Goal: Task Accomplishment & Management: Manage account settings

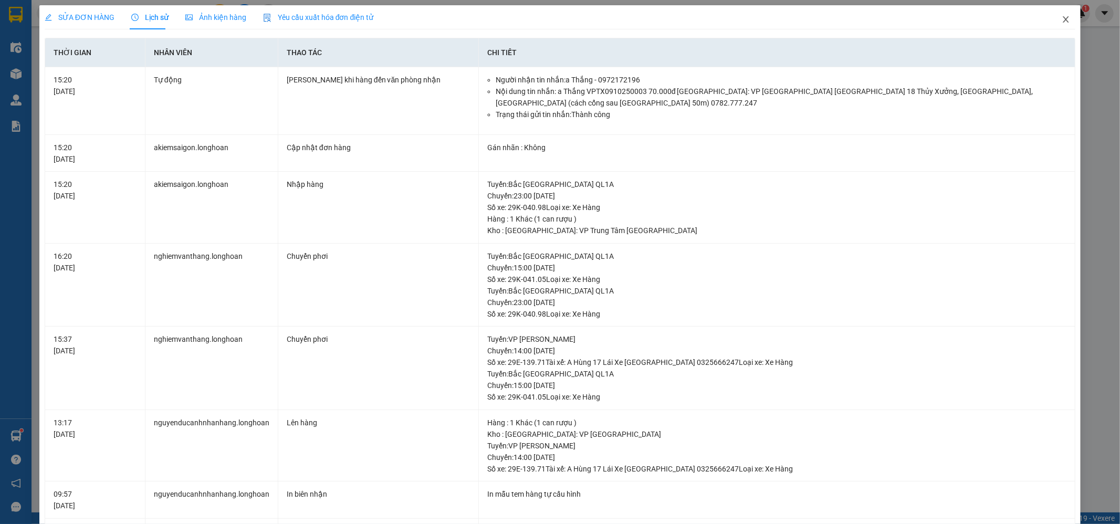
click at [1062, 19] on icon "close" at bounding box center [1066, 19] width 8 height 8
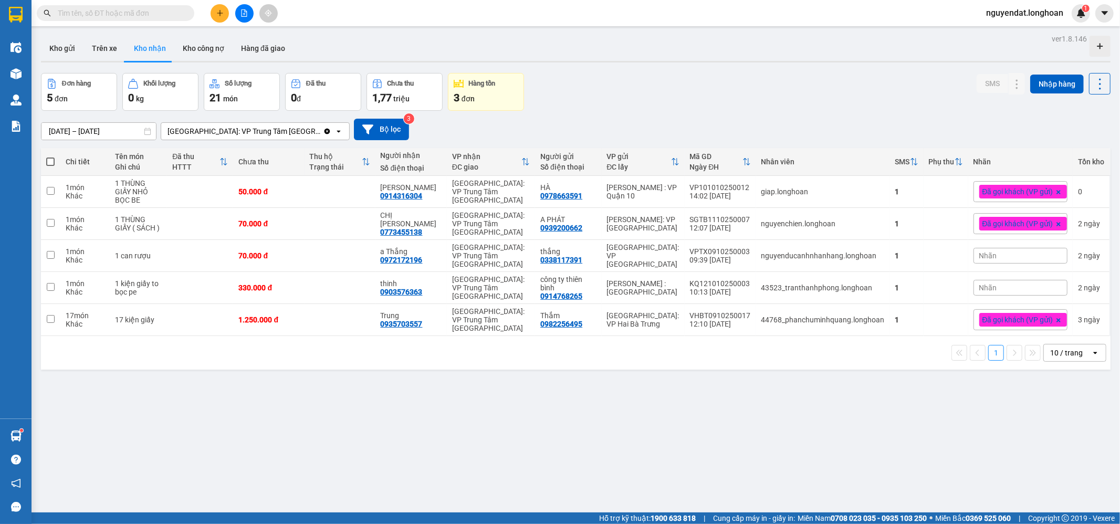
click at [162, 15] on input "text" at bounding box center [120, 13] width 124 height 12
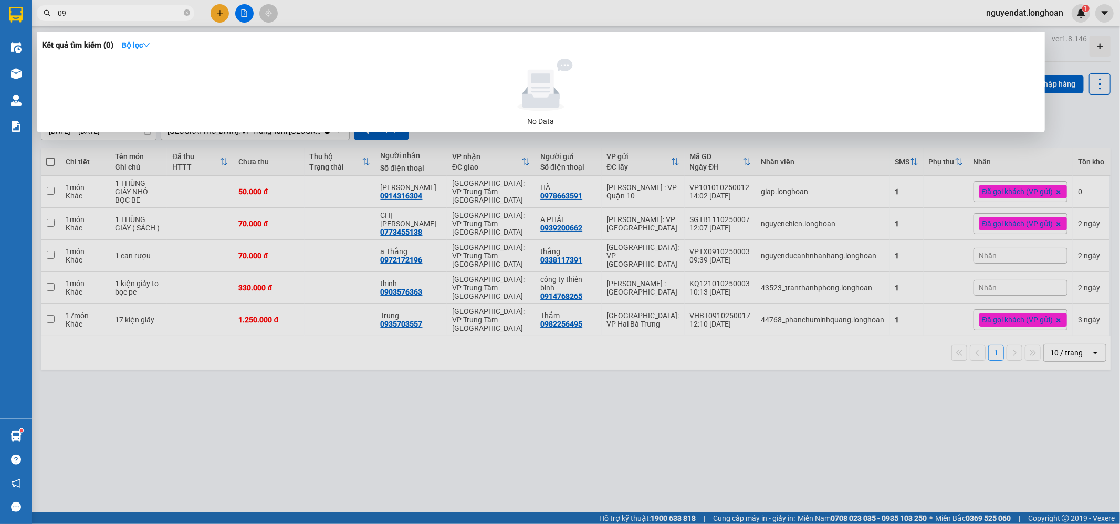
type input "0"
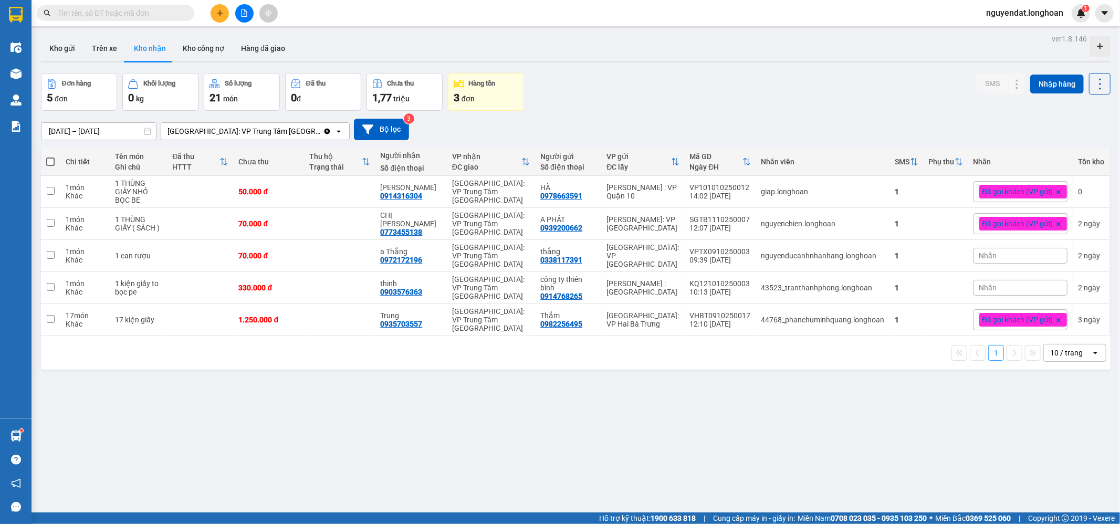
click at [758, 104] on div "Đơn hàng 5 đơn Khối lượng 0 kg Số lượng 21 món Đã thu 0 đ Chưa thu 1,77 triệu H…" at bounding box center [575, 92] width 1069 height 38
click at [675, 42] on div "Kho gửi Trên xe Kho nhận Kho công nợ Hàng đã giao" at bounding box center [575, 50] width 1069 height 28
click at [259, 139] on div "[GEOGRAPHIC_DATA]: VP Trung Tâm [GEOGRAPHIC_DATA]" at bounding box center [242, 131] width 162 height 17
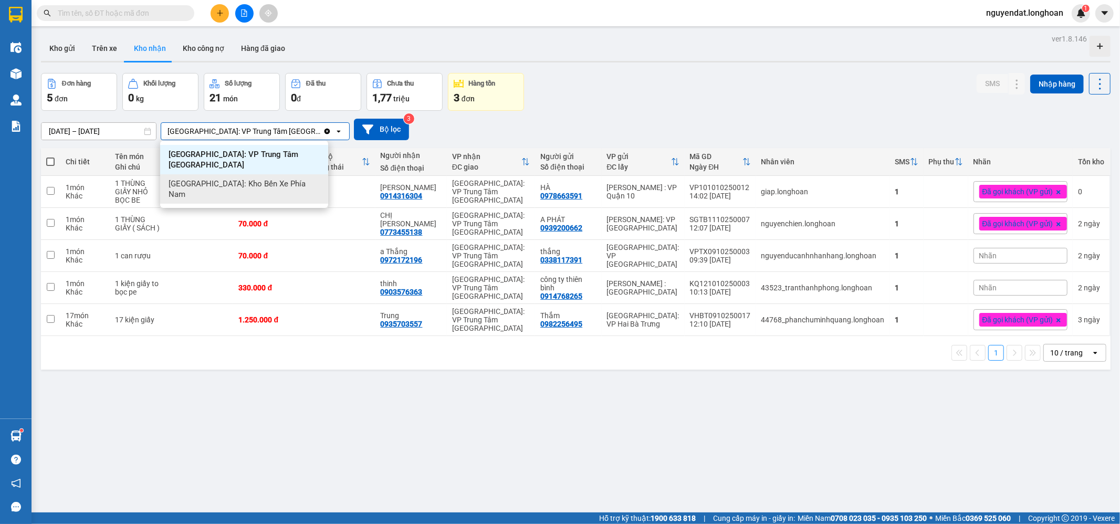
click at [271, 174] on div "[GEOGRAPHIC_DATA]: Kho Bến Xe Phía Nam" at bounding box center [244, 188] width 168 height 29
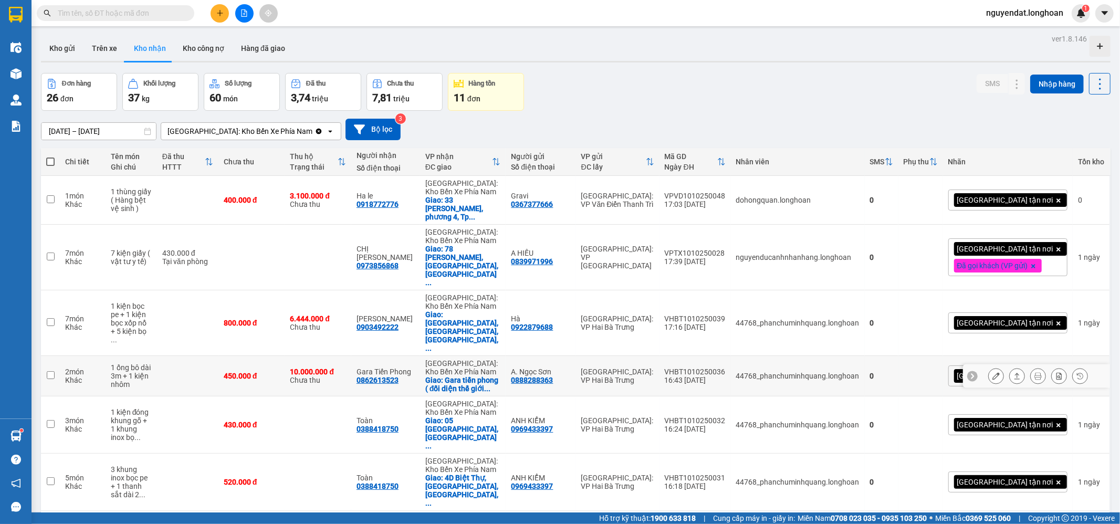
scroll to position [164, 0]
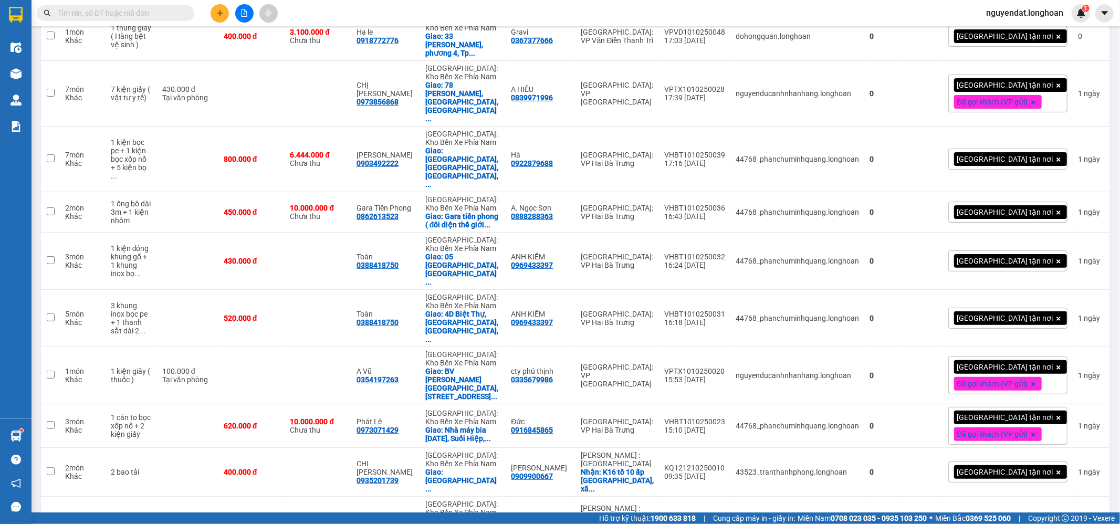
click at [1069, 465] on span "100 / trang" at bounding box center [1060, 463] width 38 height 10
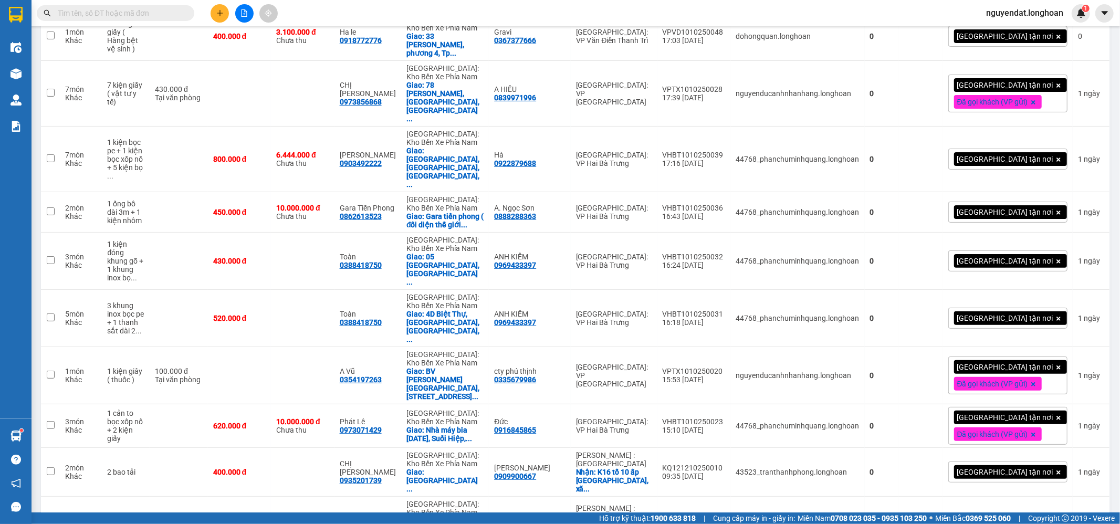
scroll to position [786, 0]
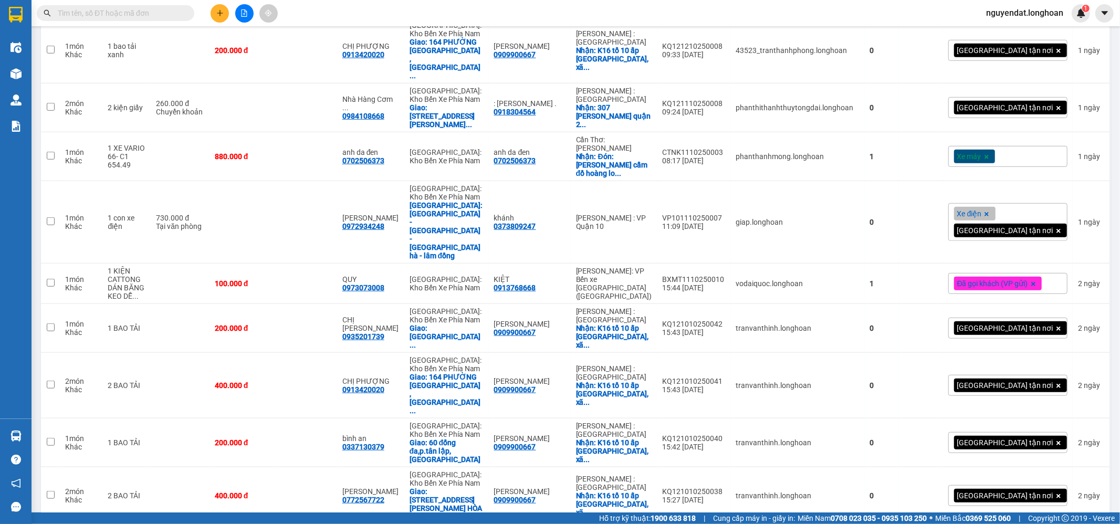
scroll to position [817, 0]
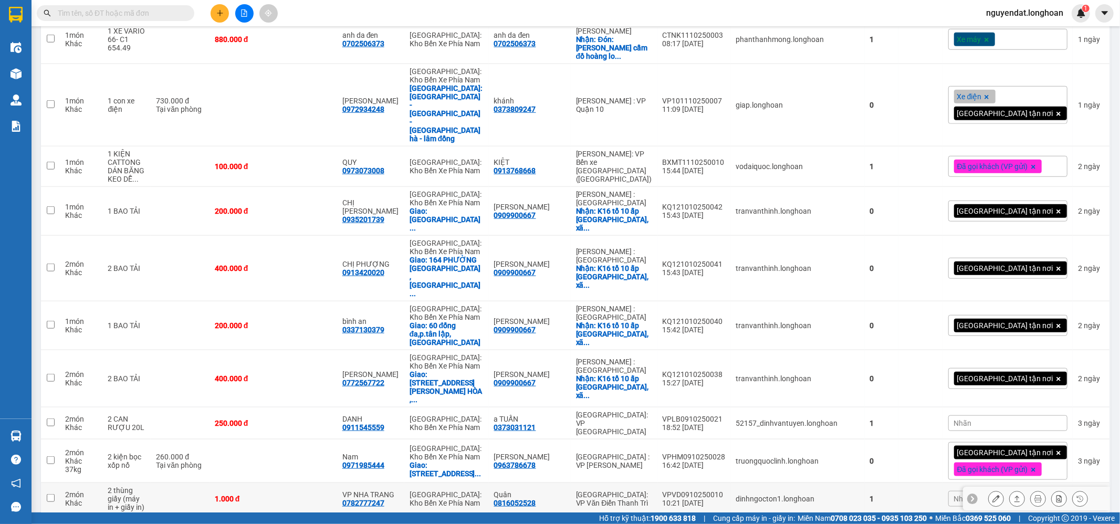
click at [989, 490] on button at bounding box center [996, 499] width 15 height 18
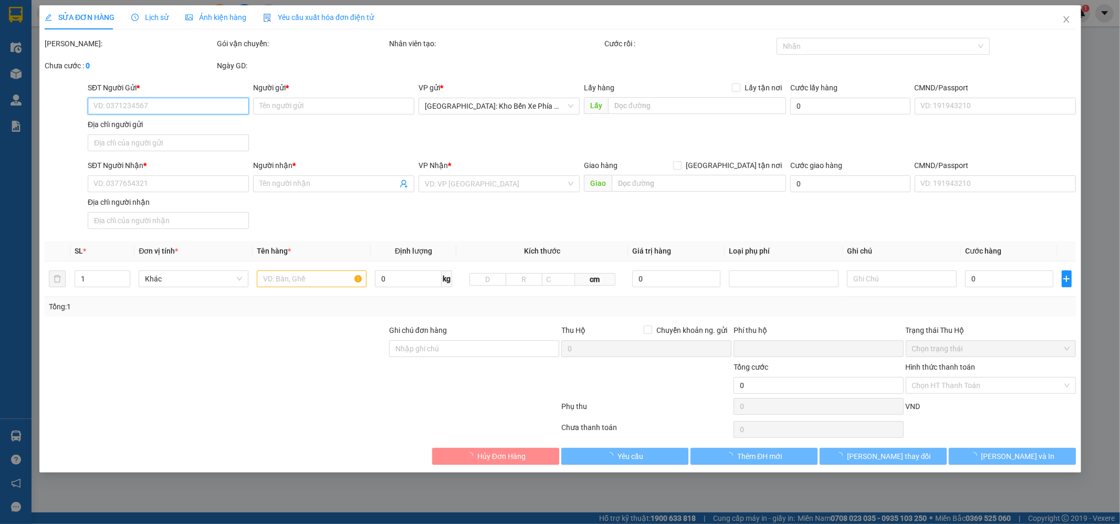
type input "0816052528"
type input "Quân"
type input "0782777247"
type input "VP NHA TRANG"
type input "0"
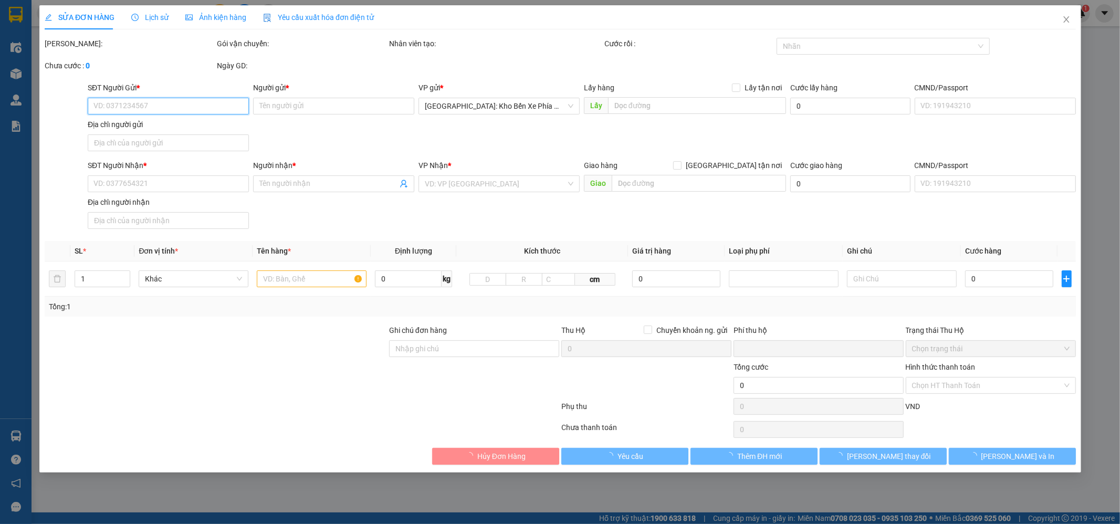
type input "1.000"
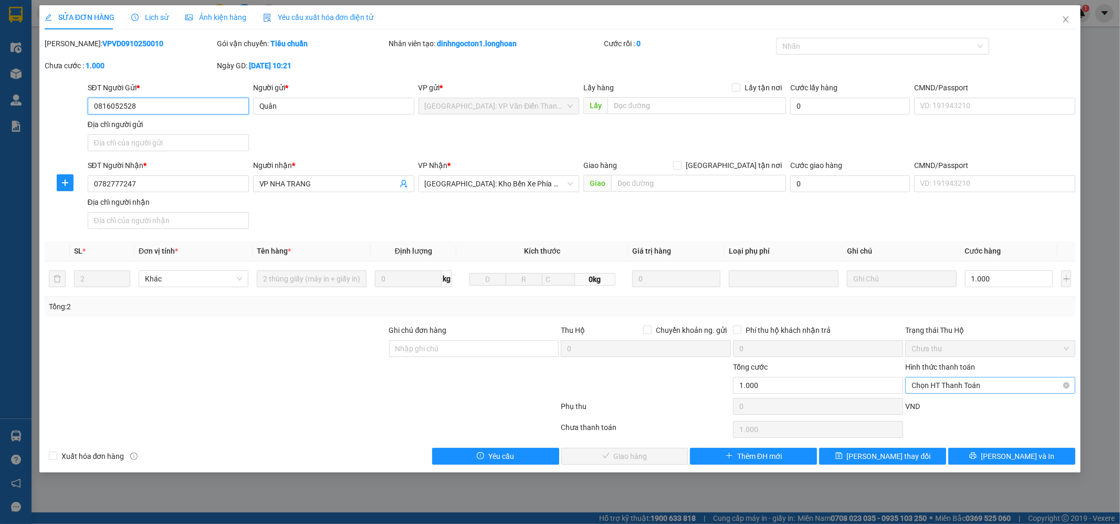
click at [953, 386] on span "Chọn HT Thanh Toán" at bounding box center [989, 385] width 157 height 16
click at [929, 403] on div "Tại văn phòng" at bounding box center [990, 409] width 157 height 12
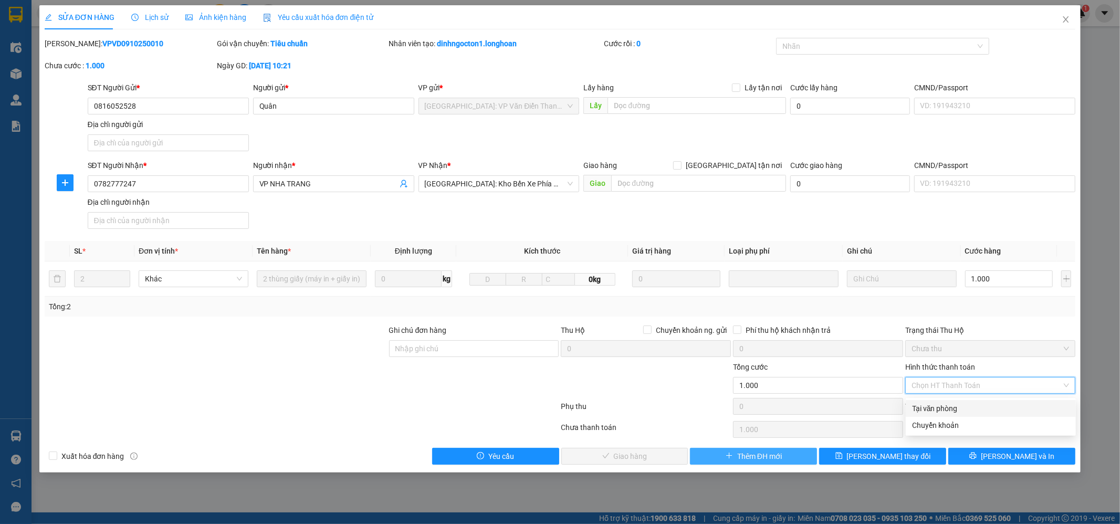
type input "0"
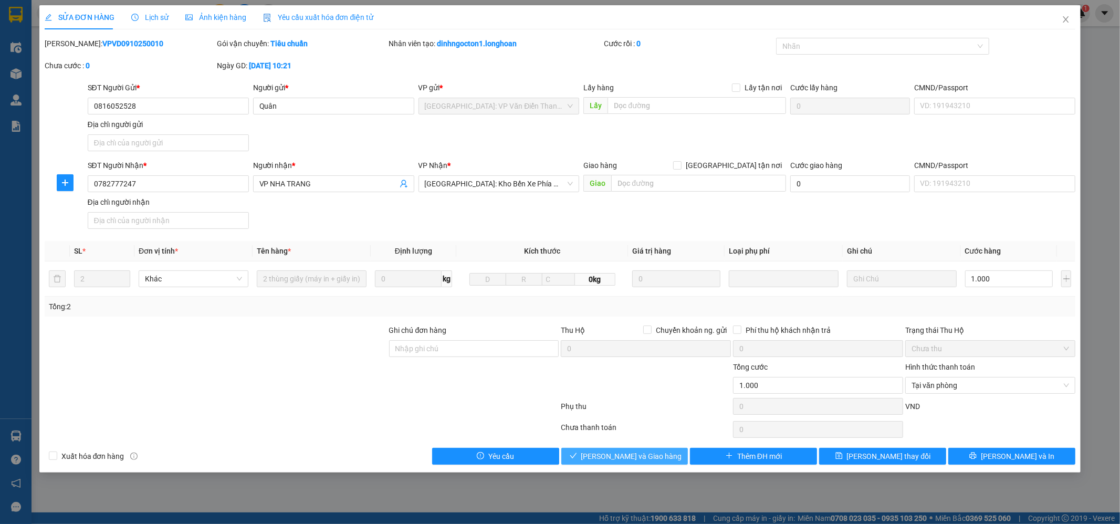
drag, startPoint x: 585, startPoint y: 469, endPoint x: 610, endPoint y: 462, distance: 26.1
click at [588, 469] on div "SỬA ĐƠN HÀNG Lịch sử Ảnh kiện hàng Yêu cầu xuất hóa đơn điện tử Total Paid Fee …" at bounding box center [560, 238] width 1042 height 467
click at [621, 458] on span "Lưu và Giao hàng" at bounding box center [631, 456] width 101 height 12
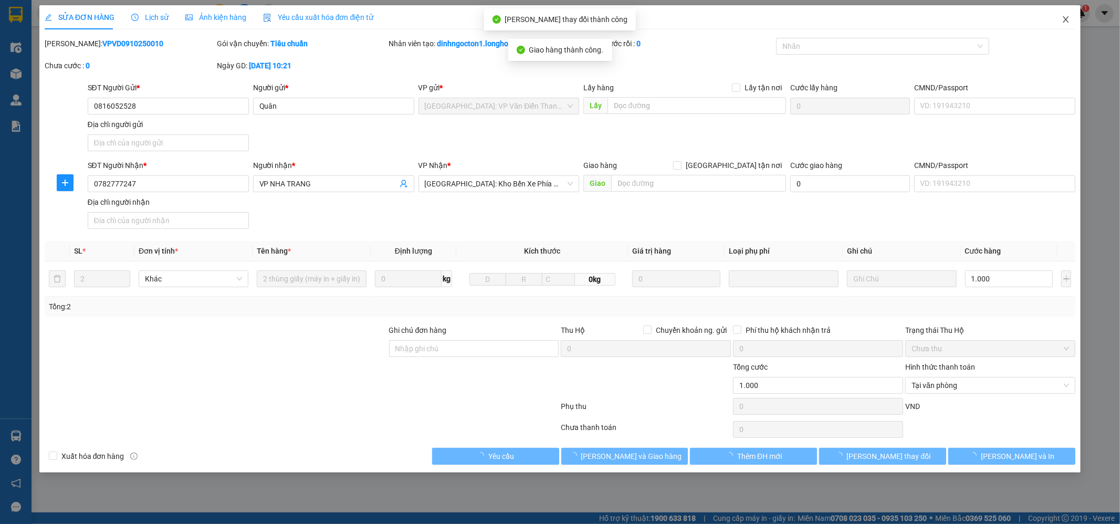
click at [1065, 25] on span "Close" at bounding box center [1065, 19] width 29 height 29
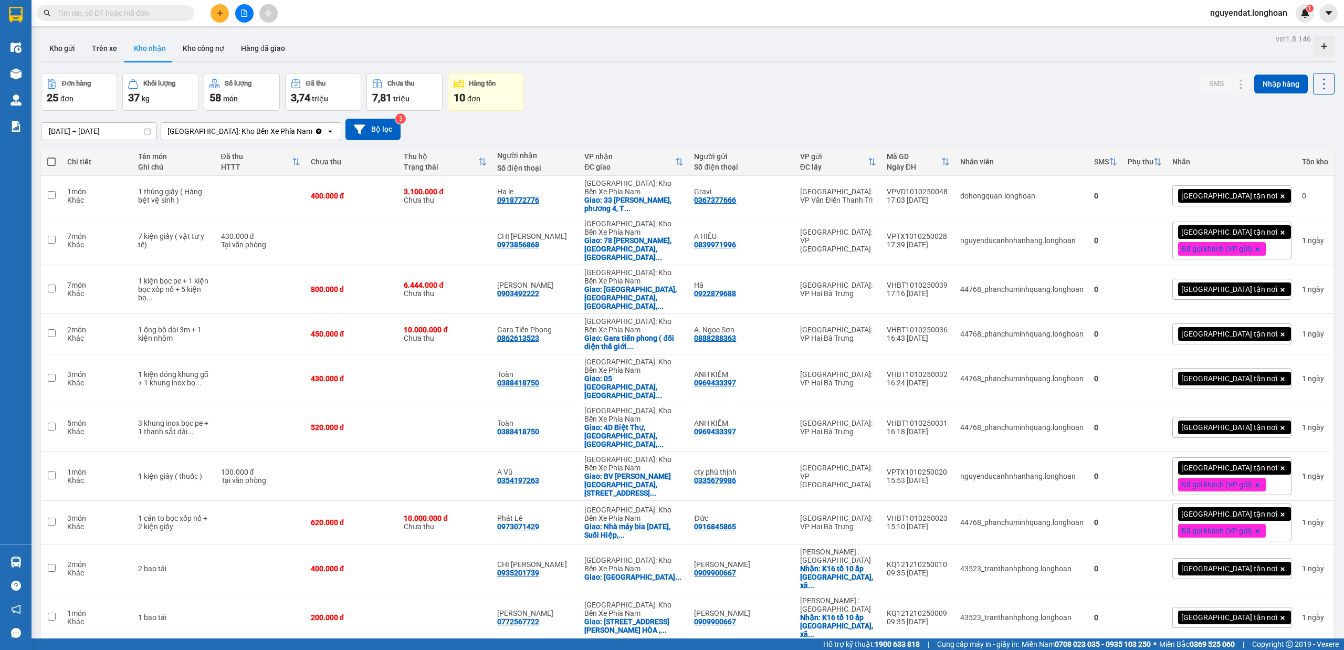
click at [240, 127] on div "[GEOGRAPHIC_DATA]: Kho Bến Xe Phía Nam" at bounding box center [239, 131] width 145 height 10
click at [259, 162] on span "[GEOGRAPHIC_DATA]: VP Trung Tâm [GEOGRAPHIC_DATA]" at bounding box center [235, 159] width 132 height 21
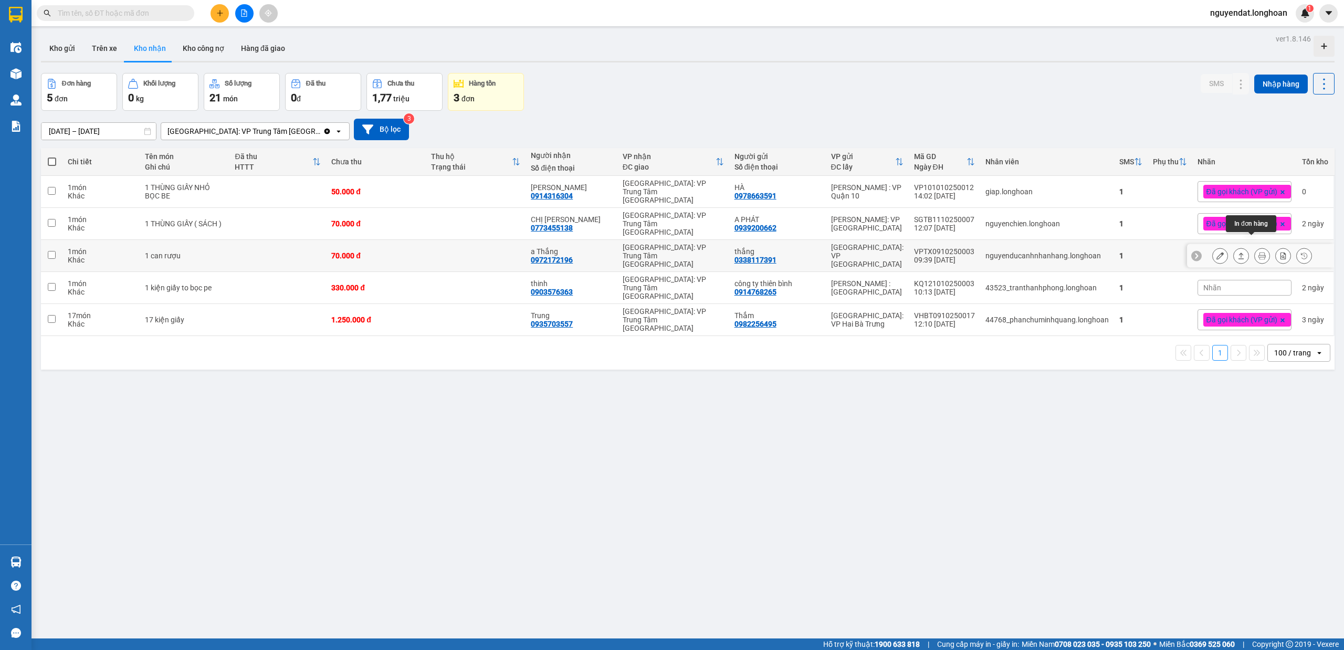
click at [1119, 252] on icon at bounding box center [1261, 255] width 7 height 7
click at [1119, 247] on button at bounding box center [1220, 256] width 15 height 18
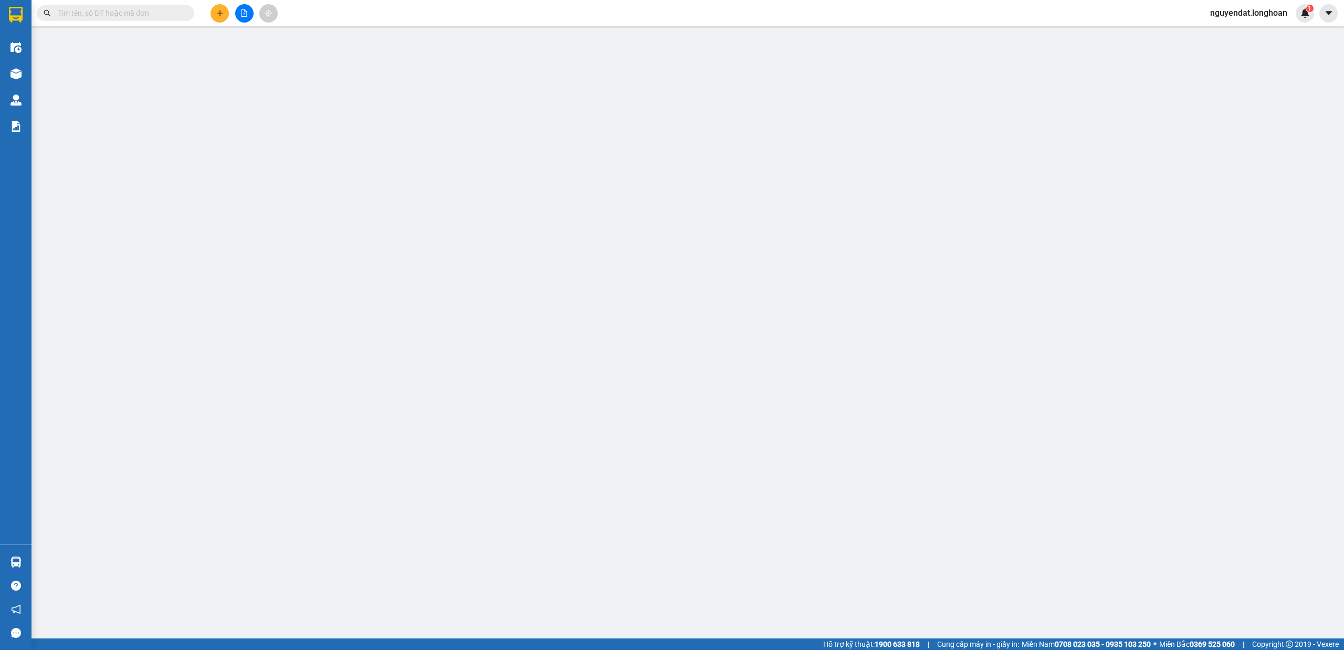
type input "0338117391"
type input "thắng"
type input "0972172196"
type input "a Thắng"
type input "nhận nguyên kiện bể vỡ không đền"
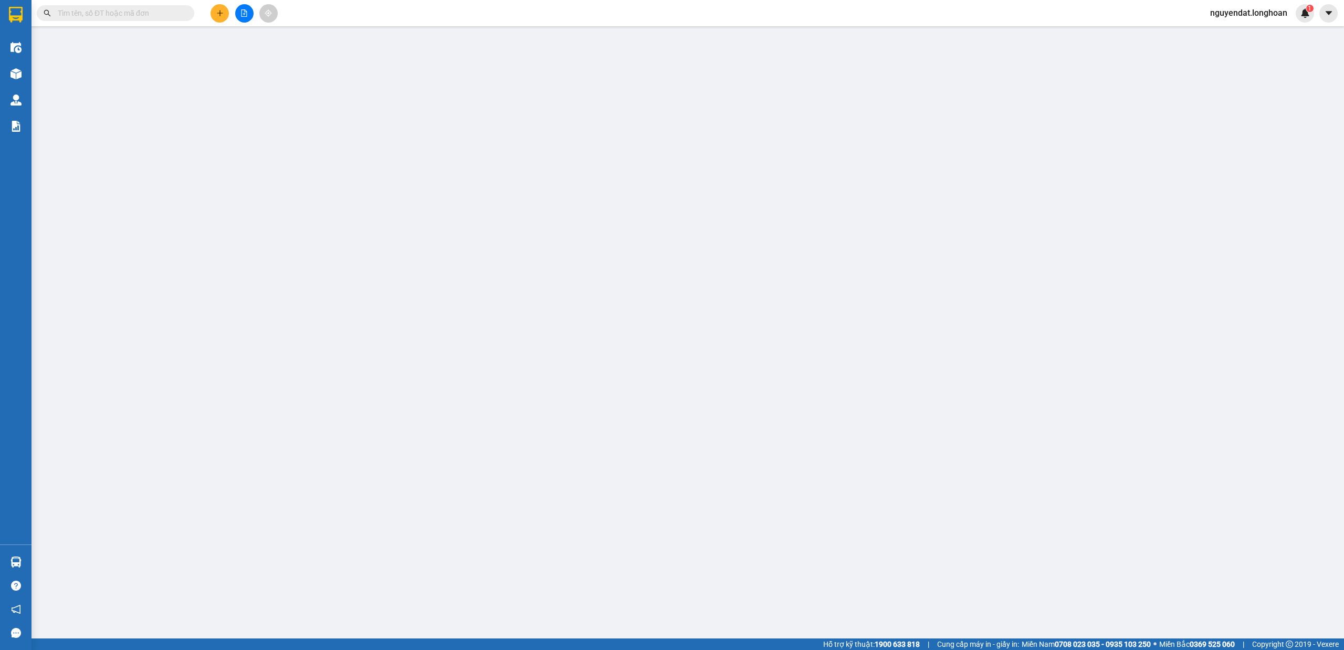
type input "0"
type input "70.000"
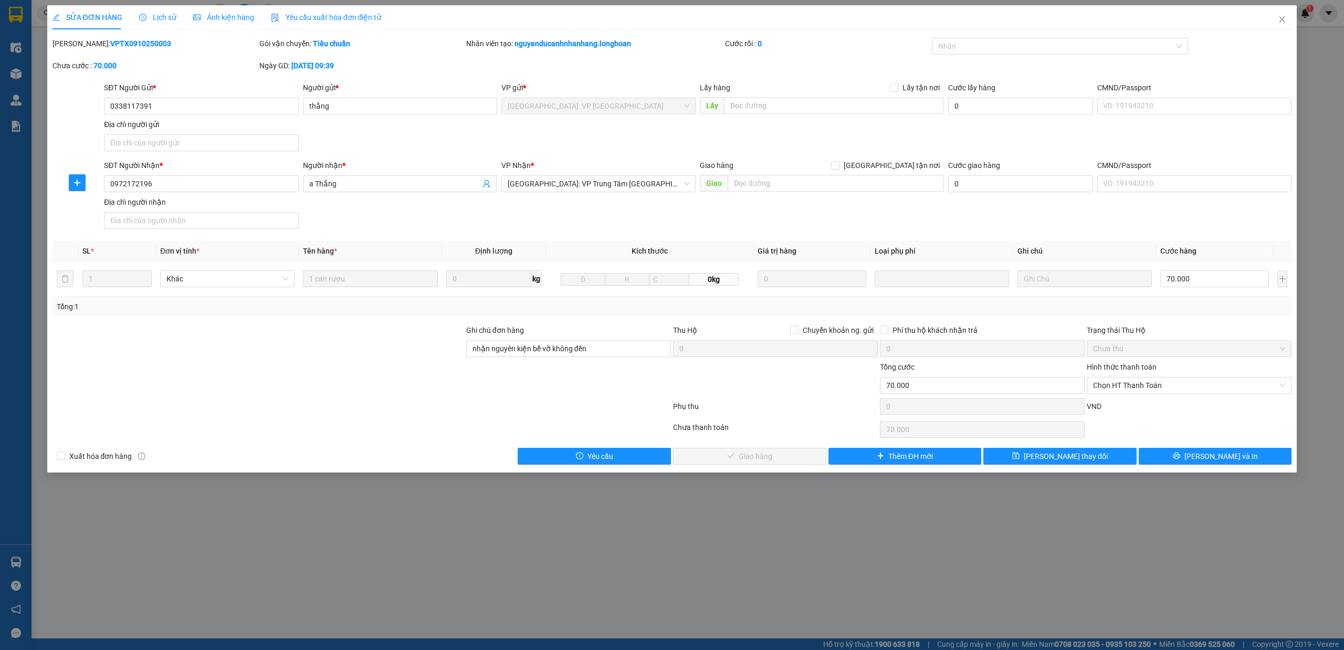
click at [154, 19] on span "Lịch sử" at bounding box center [157, 17] width 37 height 8
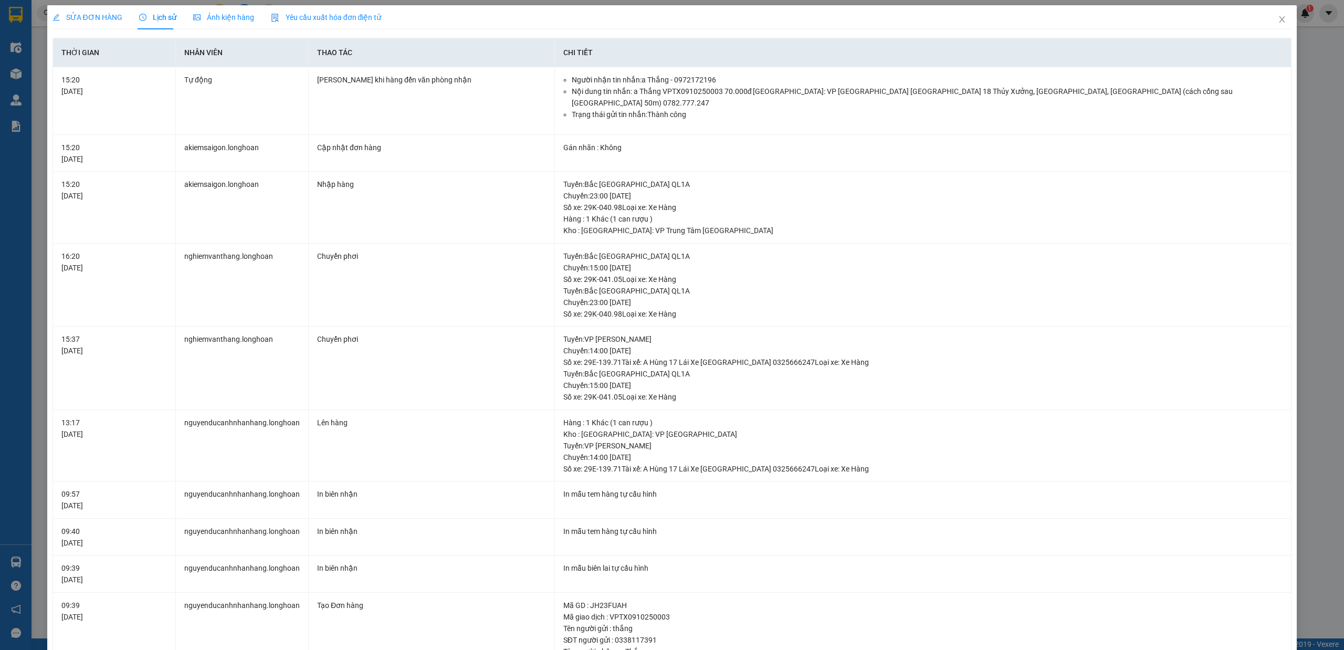
click at [93, 23] on div "SỬA ĐƠN HÀNG" at bounding box center [87, 17] width 70 height 24
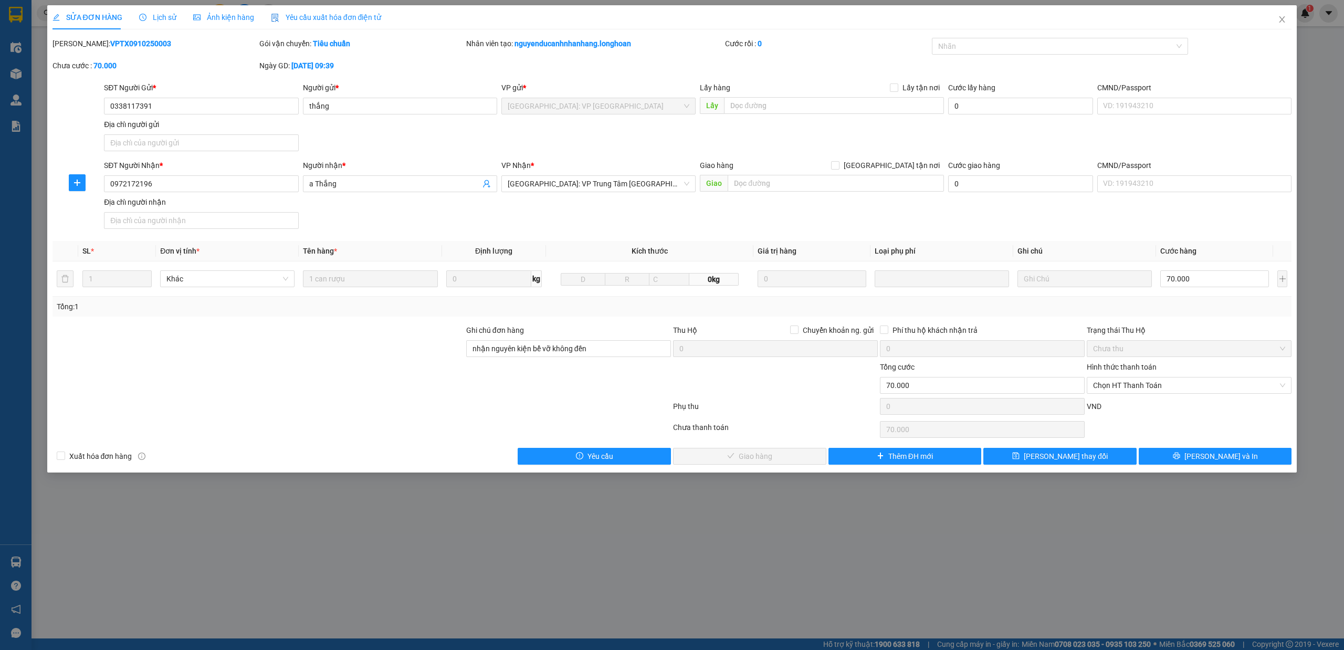
click at [156, 21] on span "Lịch sử" at bounding box center [157, 17] width 37 height 8
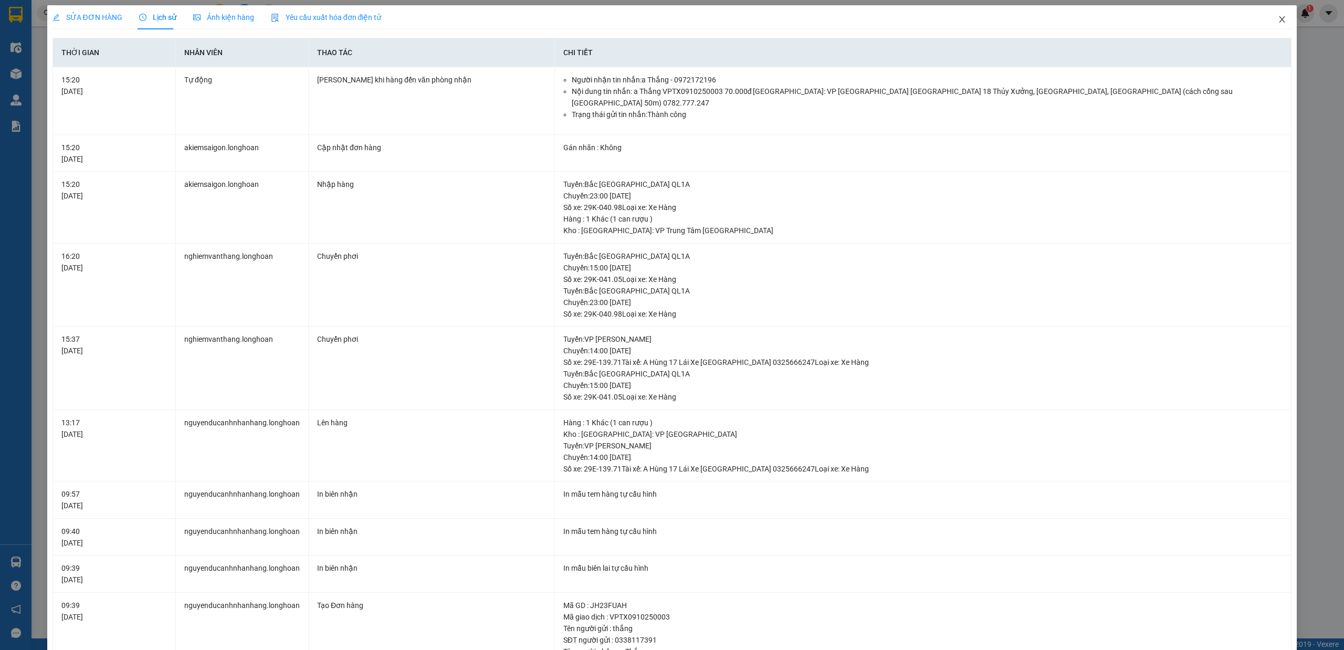
click at [1119, 16] on icon "close" at bounding box center [1282, 19] width 8 height 8
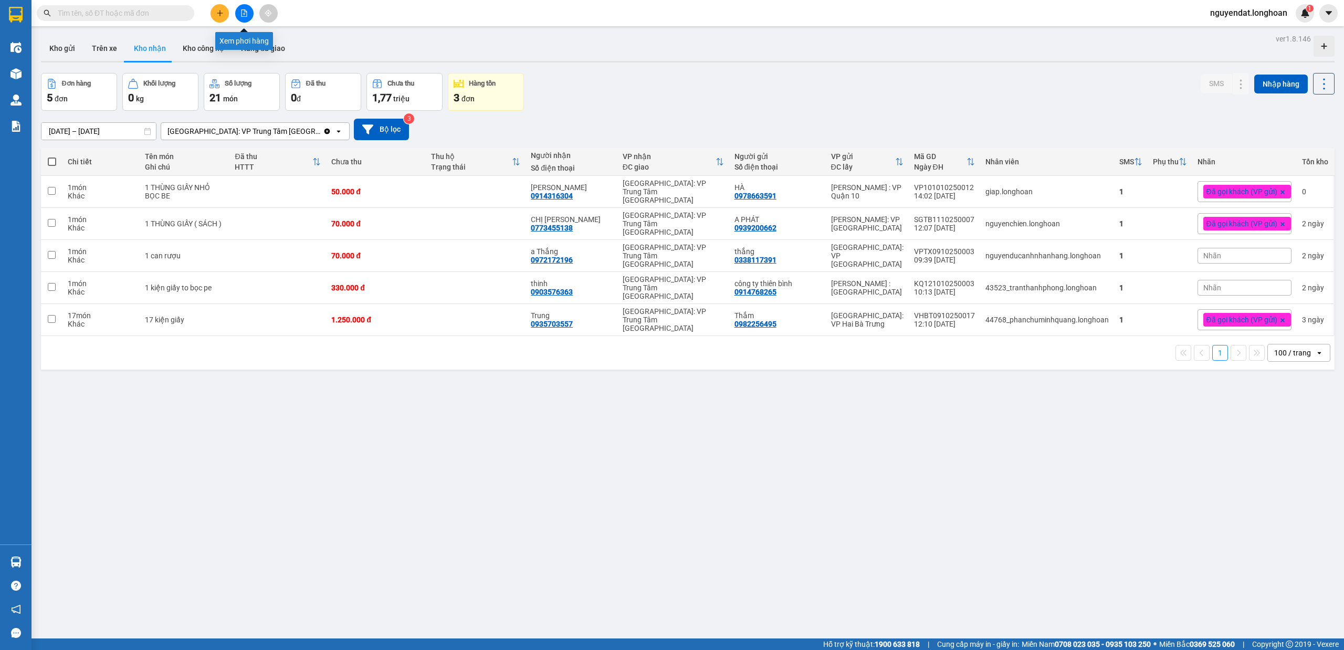
click at [244, 10] on icon "file-add" at bounding box center [243, 12] width 7 height 7
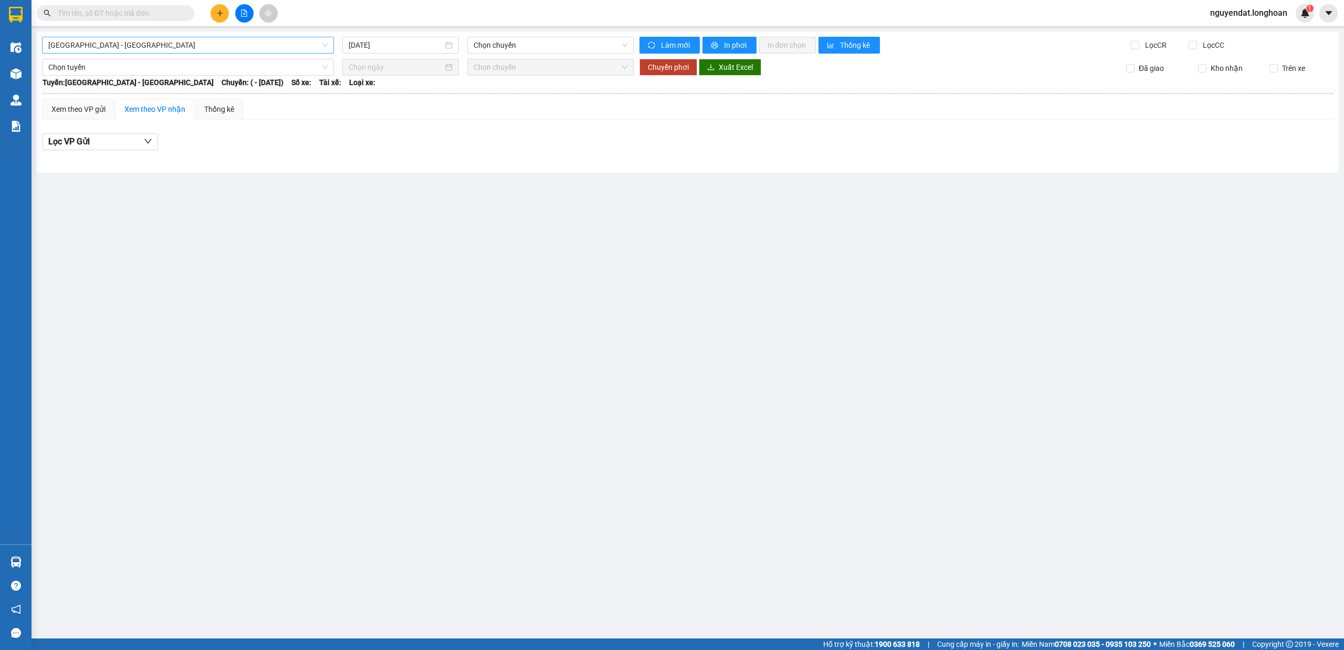
click at [257, 43] on span "Hải Phòng - Hà Nội" at bounding box center [187, 45] width 279 height 16
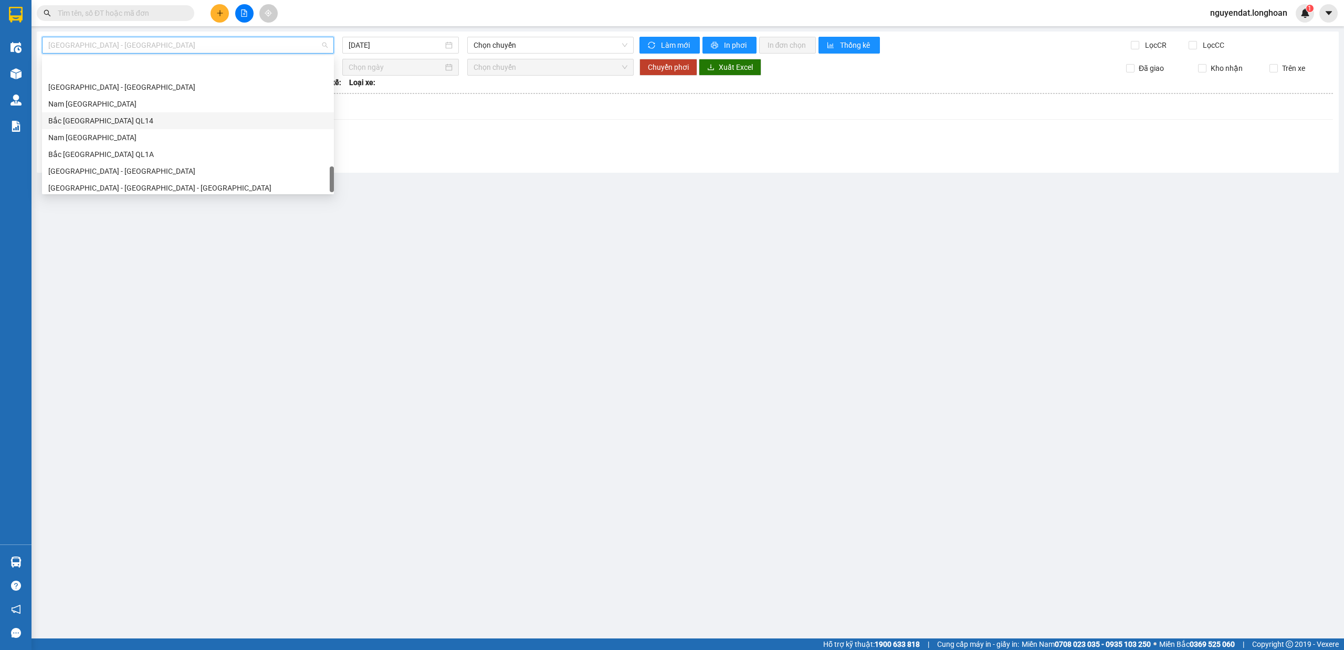
scroll to position [739, 0]
click at [164, 114] on div "Bắc [GEOGRAPHIC_DATA] QL1A" at bounding box center [187, 117] width 279 height 12
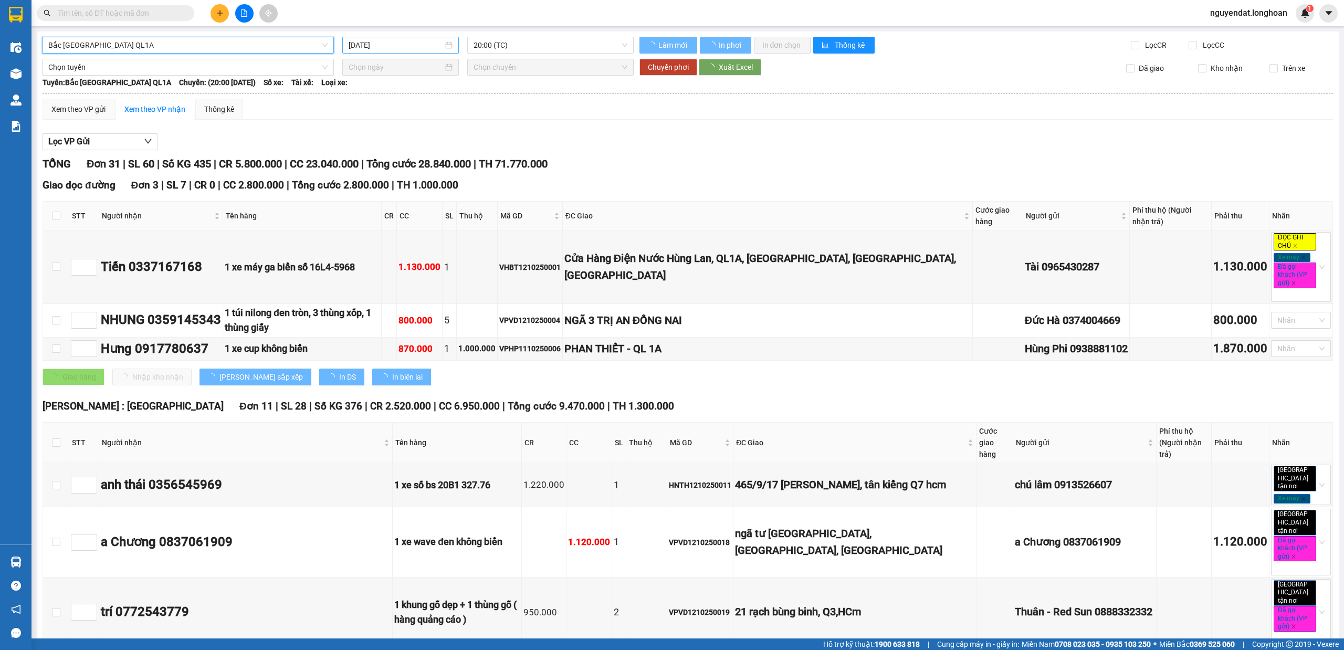
click at [391, 41] on input "13/10/2025" at bounding box center [396, 45] width 94 height 12
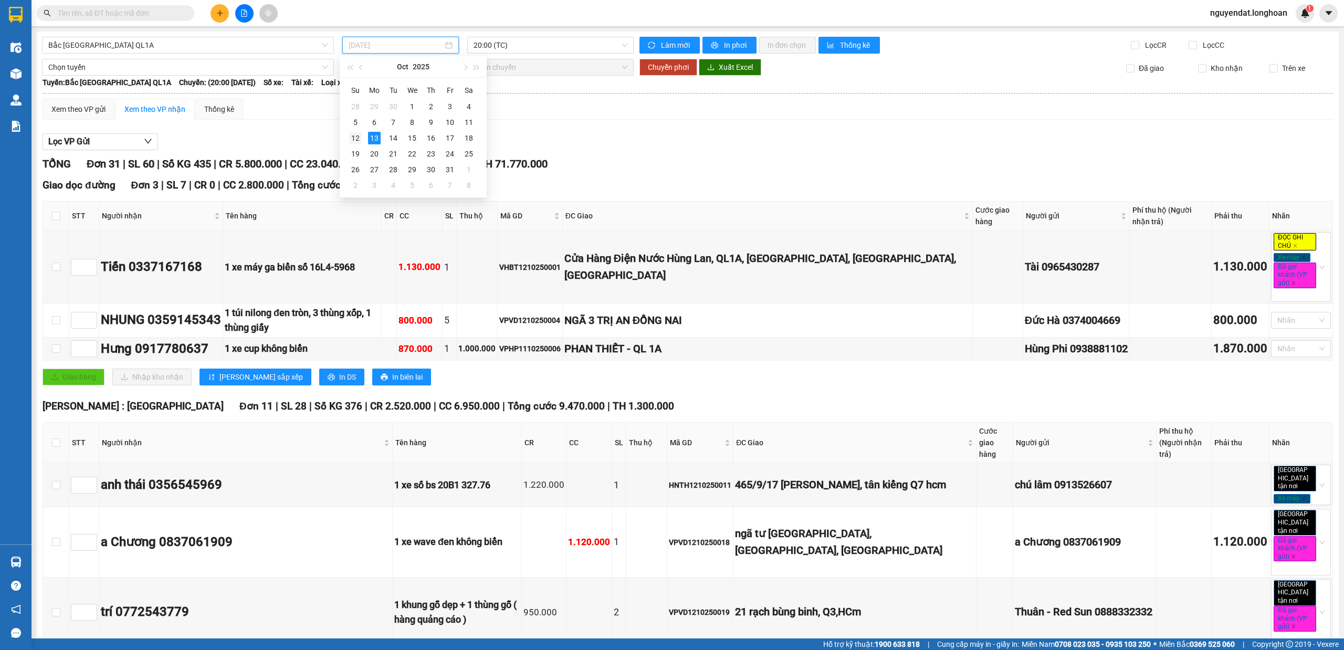
click at [359, 141] on div "12" at bounding box center [355, 138] width 13 height 13
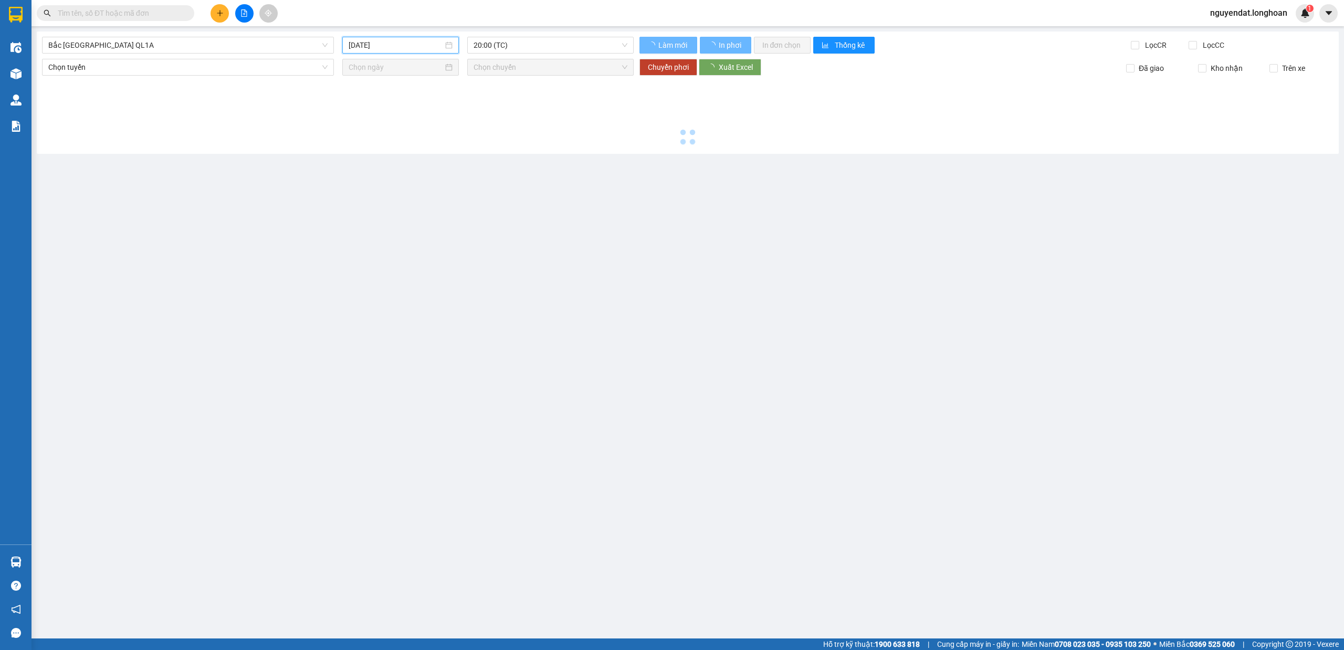
type input "12/10/2025"
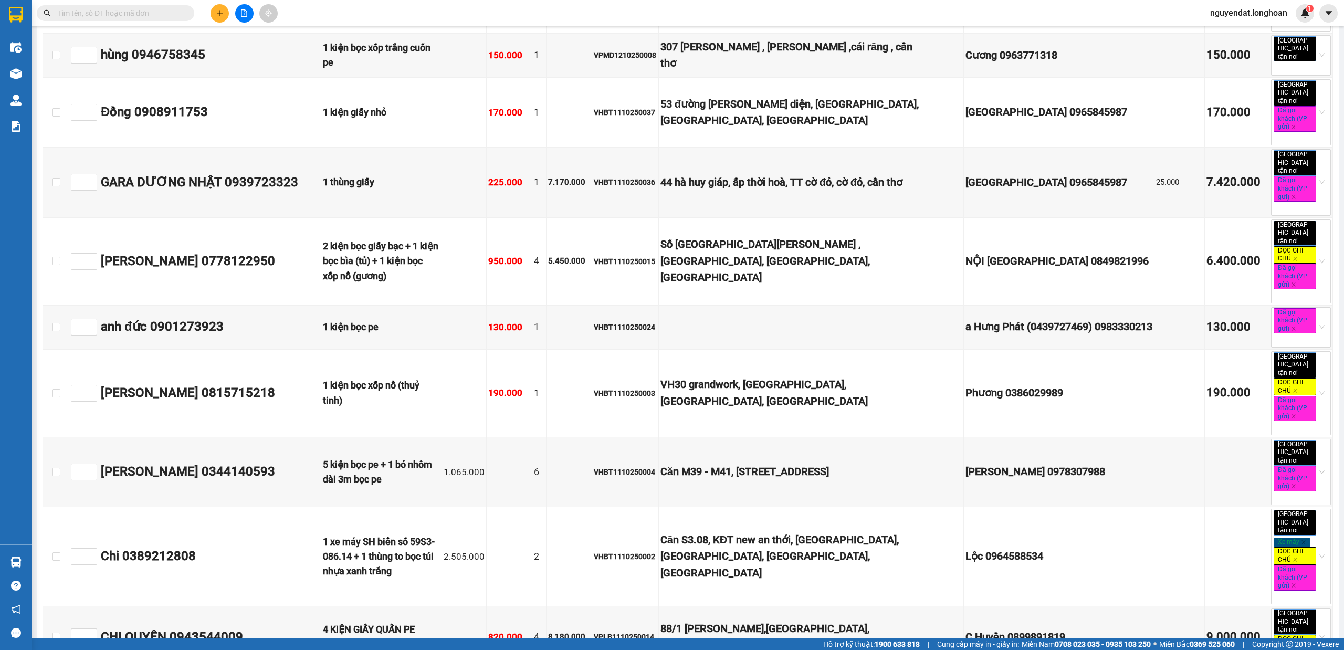
scroll to position [11783, 0]
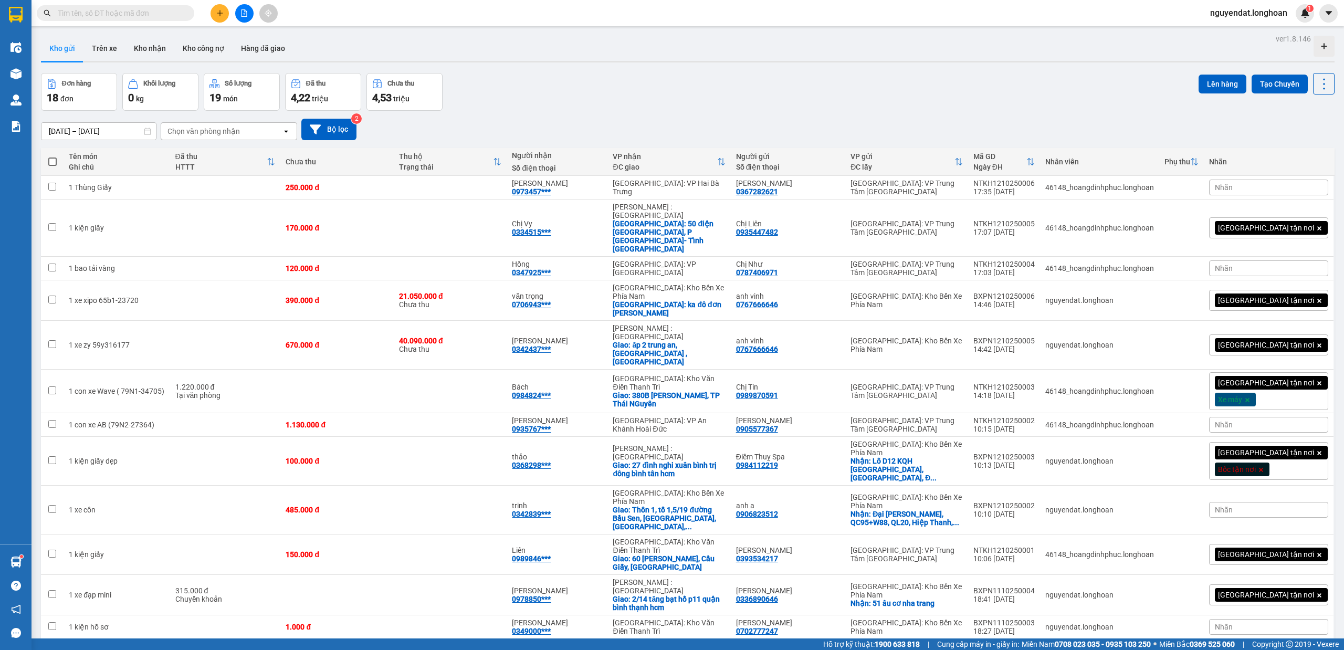
drag, startPoint x: 379, startPoint y: 34, endPoint x: 299, endPoint y: 34, distance: 79.3
click at [378, 34] on div "ver 1.8.146 Kho gửi Trên xe Kho nhận Kho công nợ Hàng đã giao Đơn hàng 18 đơn K…" at bounding box center [688, 483] width 1302 height 905
click at [559, 68] on div "ver 1.8.146 Kho gửi Trên xe Kho nhận Kho công nợ Hàng đã giao Đơn hàng 18 đơn K…" at bounding box center [688, 483] width 1302 height 905
click at [599, 9] on div "Kết quả tìm kiếm ( 0 ) Bộ lọc No Data nguyendat.longhoan 1" at bounding box center [672, 13] width 1344 height 26
click at [823, 93] on div "Đơn hàng 18 đơn Khối lượng 0 kg Số lượng 19 món Đã thu 4,22 triệu Chưa thu 4,53…" at bounding box center [688, 92] width 1294 height 38
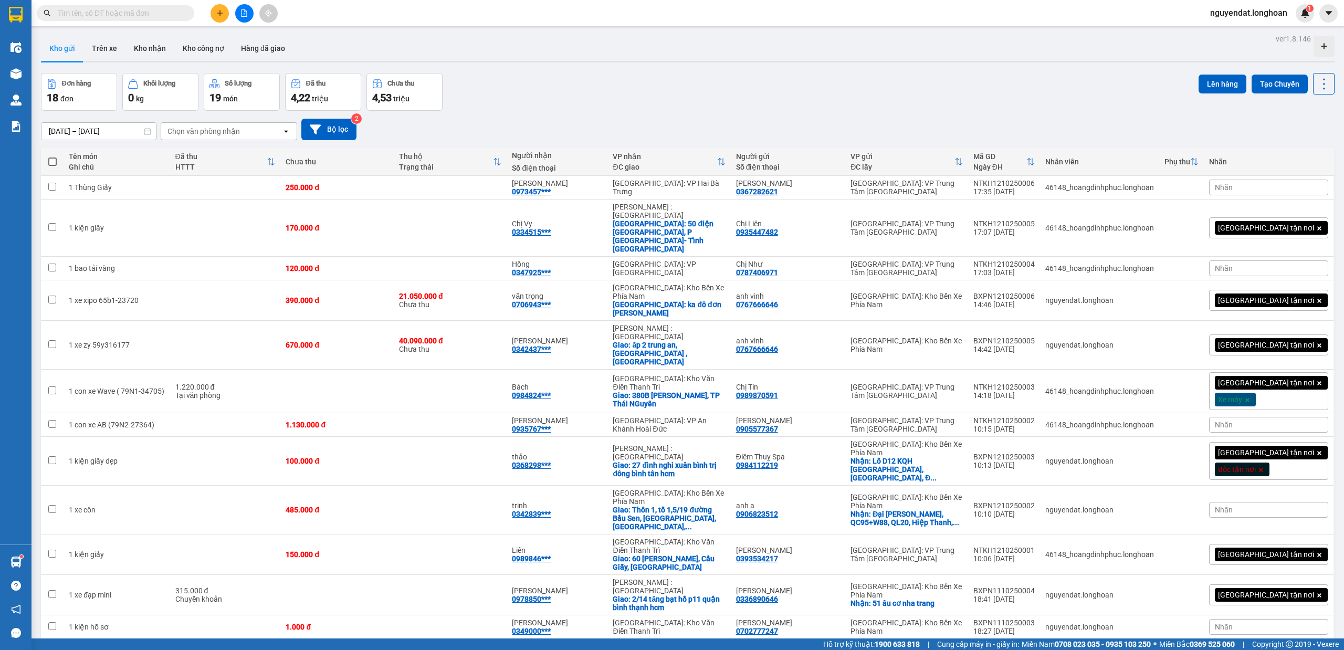
click at [634, 78] on div "Đơn hàng 18 đơn Khối lượng 0 kg Số lượng 19 món Đã thu 4,22 triệu Chưa thu 4,53…" at bounding box center [688, 92] width 1294 height 38
drag, startPoint x: 634, startPoint y: 78, endPoint x: 618, endPoint y: 80, distance: 15.9
drag, startPoint x: 618, startPoint y: 80, endPoint x: 882, endPoint y: 28, distance: 268.6
click at [884, 22] on div "Kết quả tìm kiếm ( 0 ) Bộ lọc No Data nguyendat.longhoan 1" at bounding box center [672, 13] width 1344 height 26
click at [145, 47] on button "Kho nhận" at bounding box center [149, 48] width 49 height 25
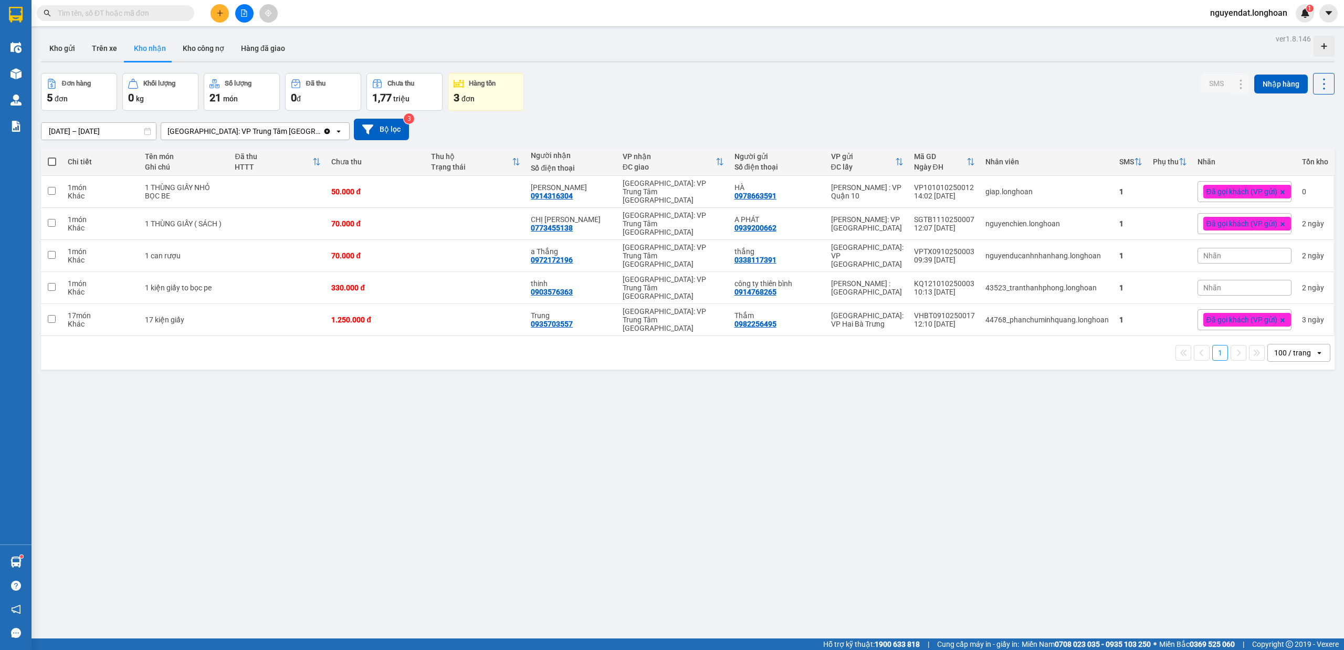
drag, startPoint x: 248, startPoint y: 3, endPoint x: 239, endPoint y: 9, distance: 10.5
click at [246, 5] on div "Kết quả tìm kiếm ( 0 ) Bộ lọc No Data nguyendat.longhoan 1" at bounding box center [672, 13] width 1344 height 26
click at [238, 9] on button at bounding box center [244, 13] width 18 height 18
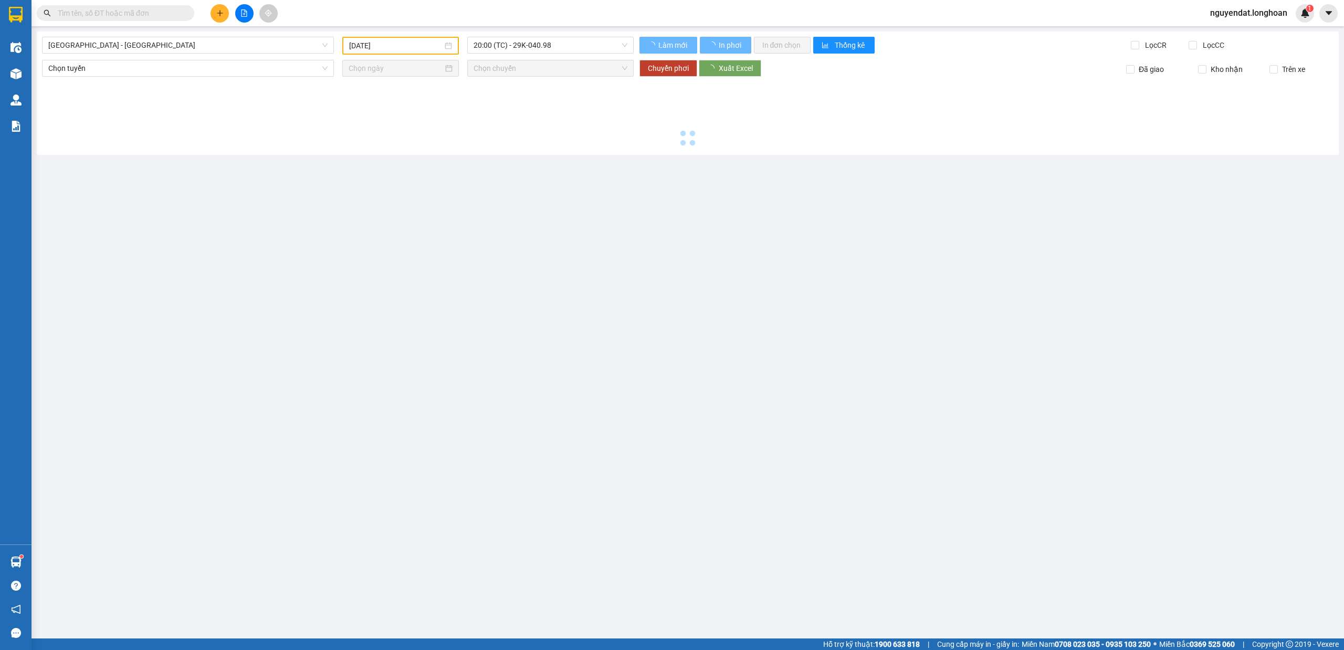
type input "13/10/2025"
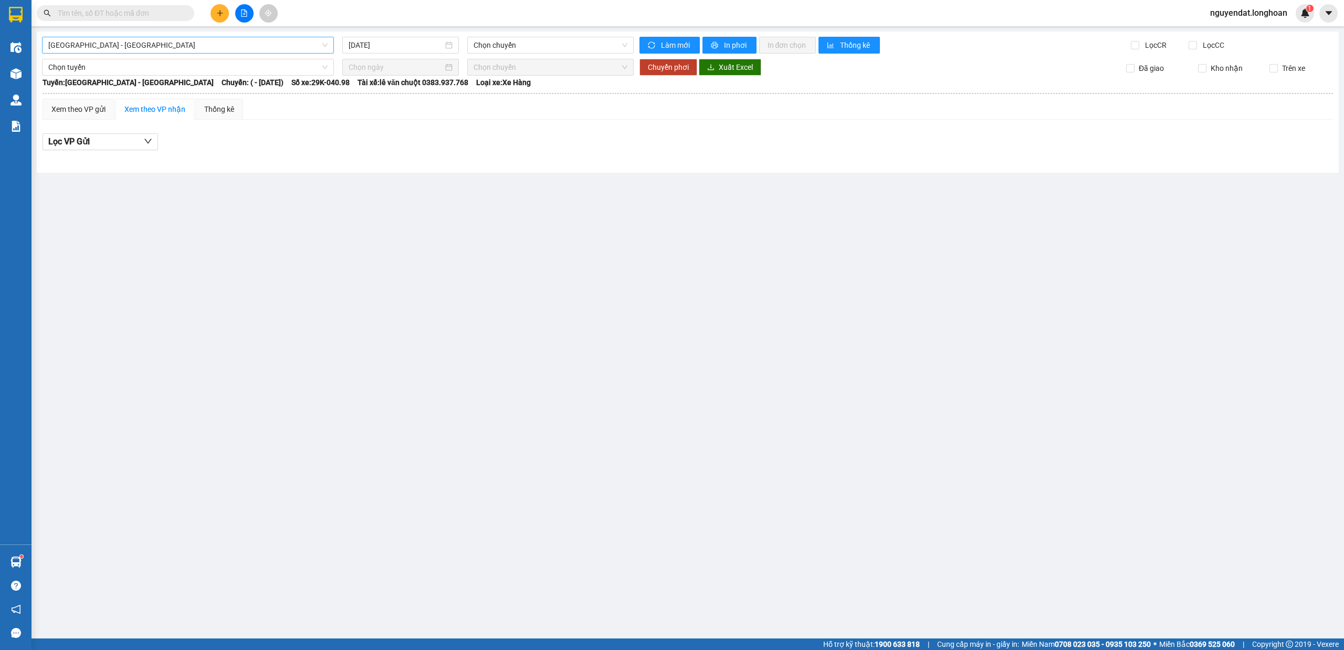
click at [242, 40] on span "Hải Phòng - Hà Nội" at bounding box center [187, 45] width 279 height 16
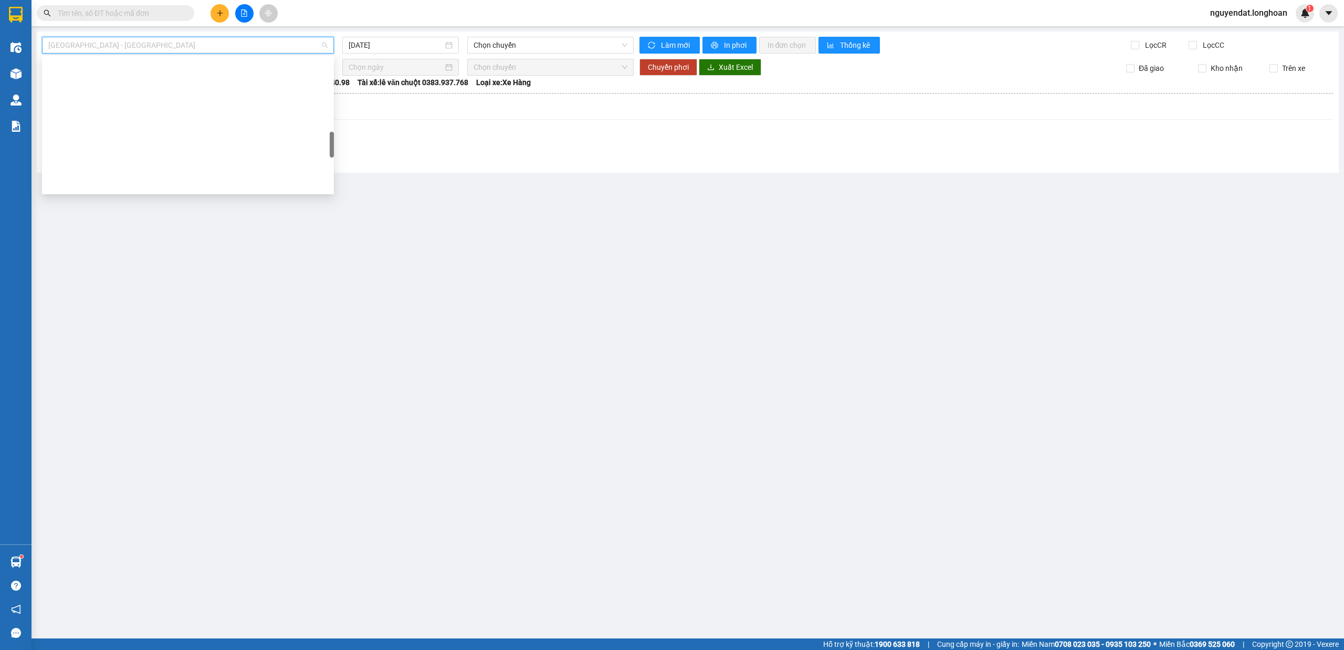
scroll to position [701, 0]
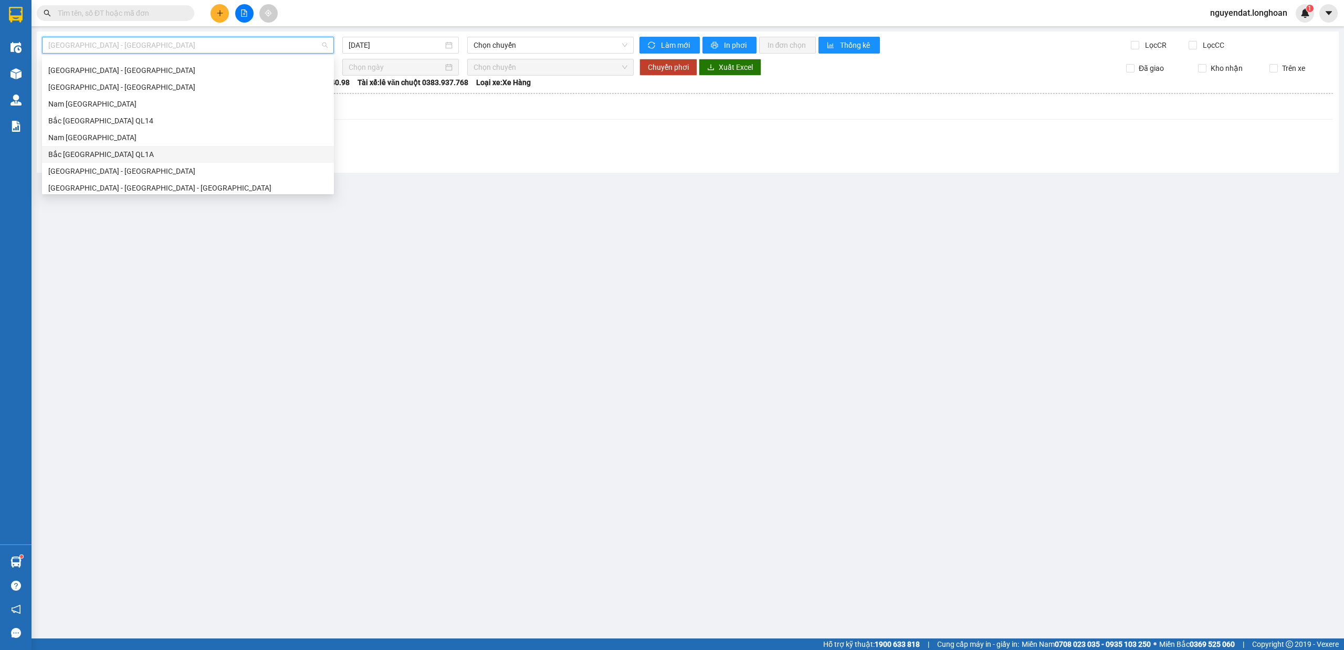
click at [211, 152] on div "Bắc [GEOGRAPHIC_DATA] QL1A" at bounding box center [187, 155] width 279 height 12
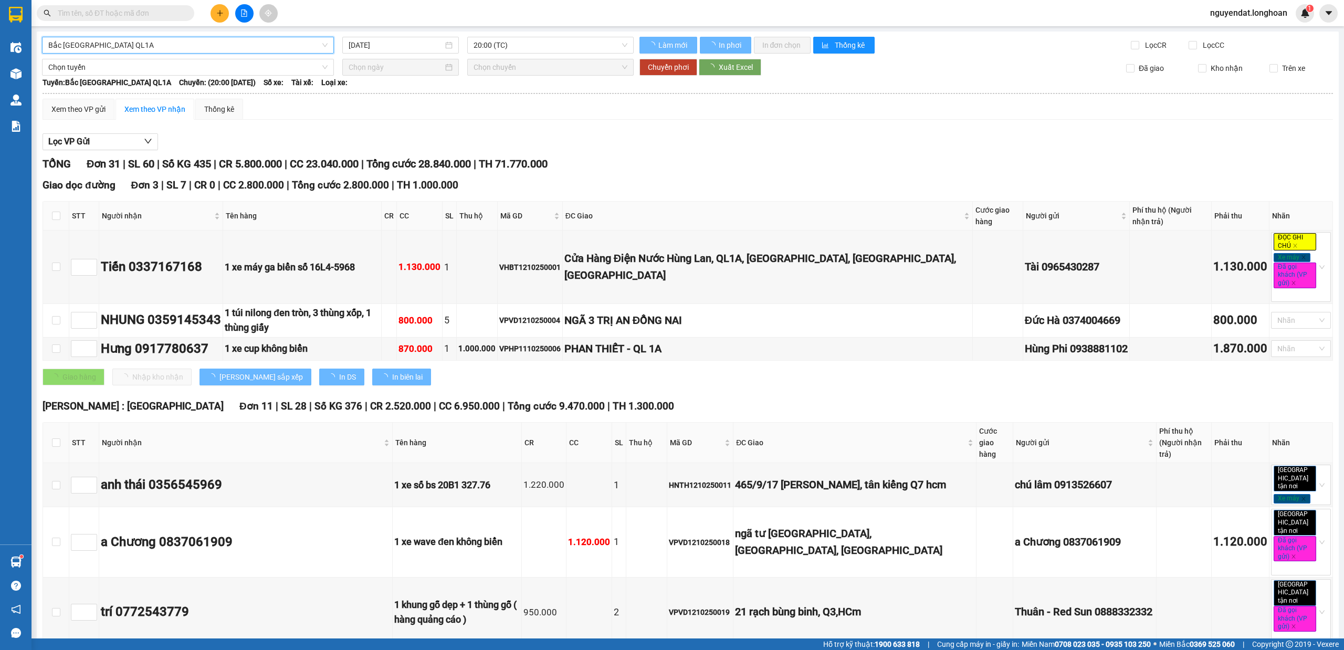
click at [393, 49] on input "13/10/2025" at bounding box center [396, 45] width 94 height 12
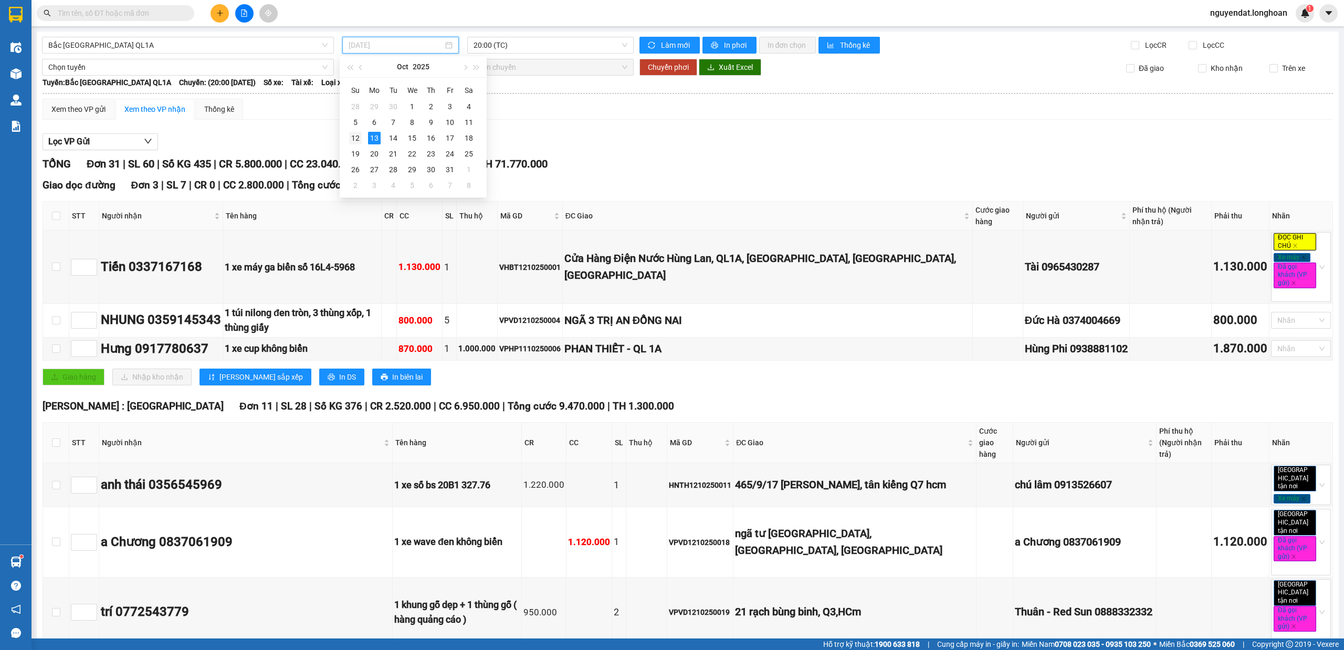
click at [360, 139] on div "12" at bounding box center [355, 138] width 13 height 13
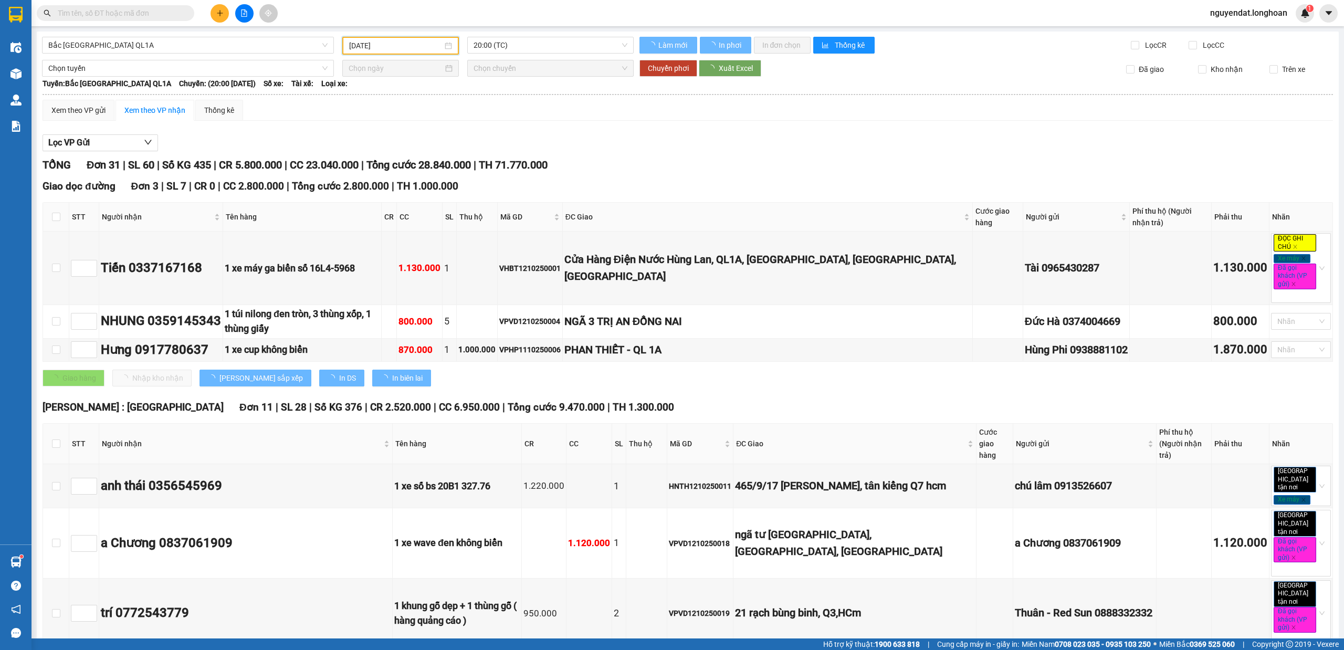
type input "12/10/2025"
click at [540, 43] on span "20:00 (TC)" at bounding box center [551, 45] width 154 height 16
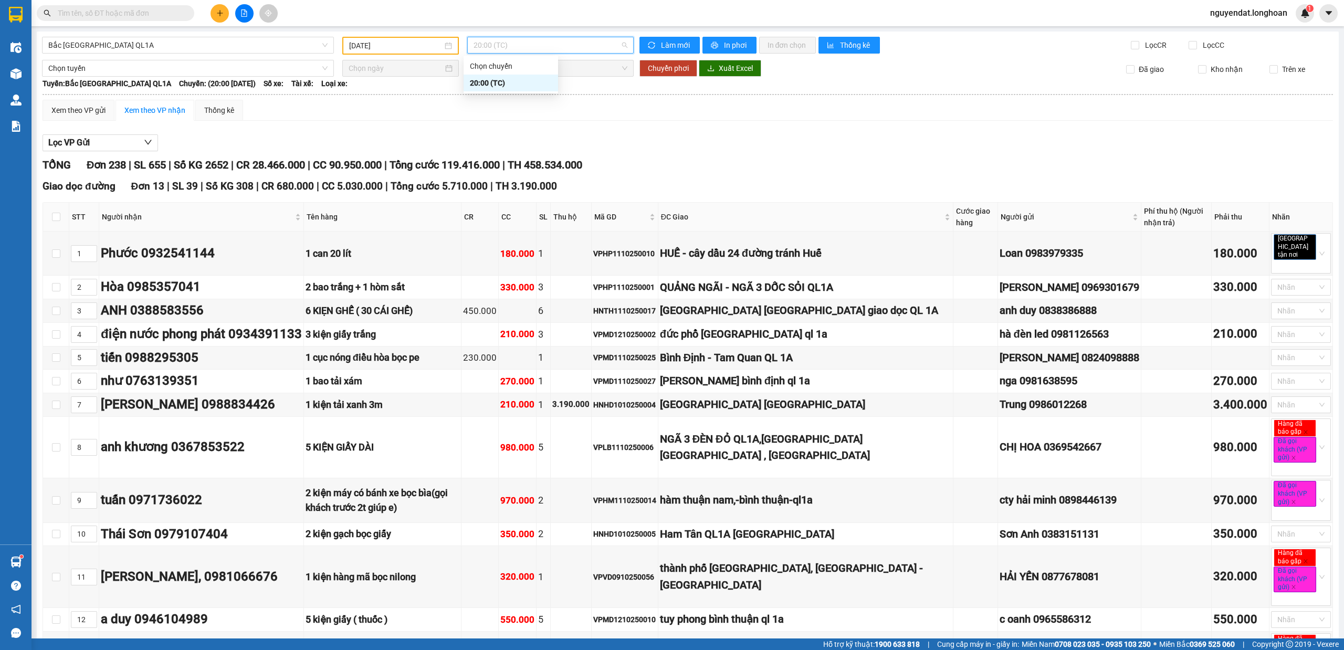
click at [540, 44] on span "20:00 (TC)" at bounding box center [551, 45] width 154 height 16
